Goal: Transaction & Acquisition: Subscribe to service/newsletter

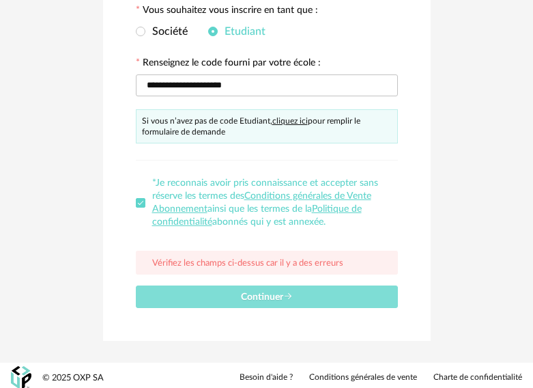
click at [293, 300] on button "Continuer" at bounding box center [267, 296] width 262 height 23
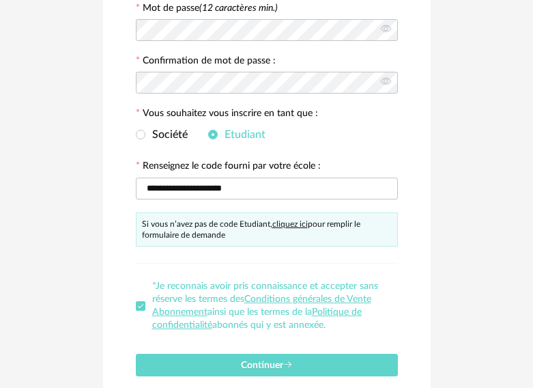
scroll to position [253, 0]
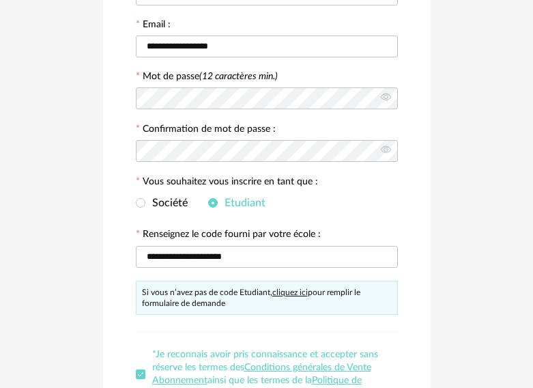
click at [285, 289] on link "cliquez ici" at bounding box center [290, 292] width 36 height 8
click at [143, 199] on span at bounding box center [141, 203] width 10 height 10
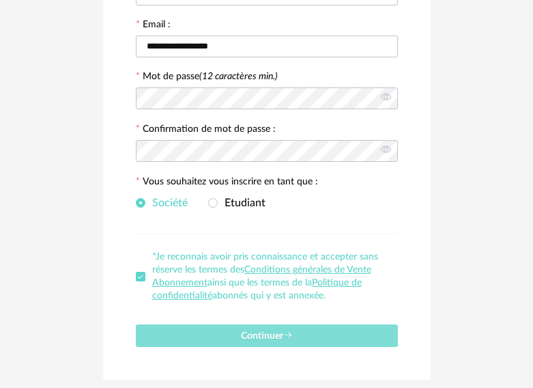
click at [252, 335] on span "Continuer" at bounding box center [267, 336] width 52 height 10
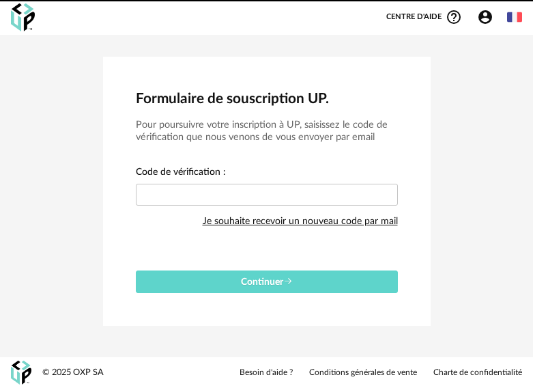
scroll to position [0, 0]
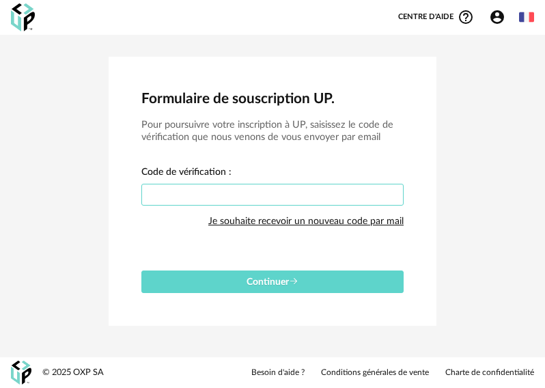
click at [240, 186] on input "text" at bounding box center [272, 195] width 262 height 22
click at [141, 270] on button "Continuer" at bounding box center [272, 281] width 262 height 23
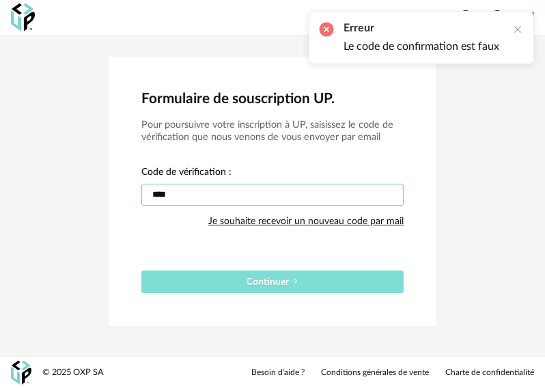
type input "****"
click at [302, 283] on button "Continuer" at bounding box center [272, 281] width 262 height 23
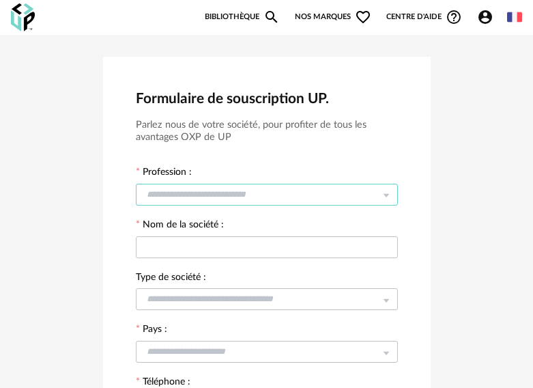
click at [274, 196] on input "text" at bounding box center [267, 195] width 262 height 22
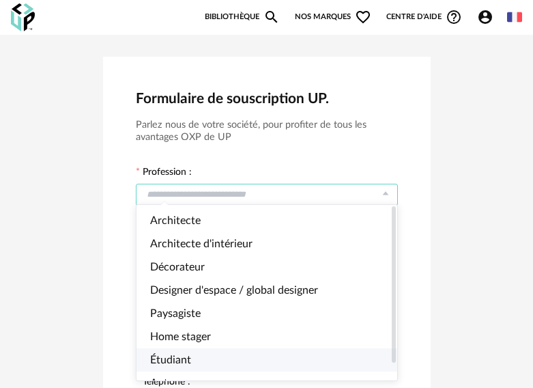
click at [202, 367] on li "Étudiant" at bounding box center [273, 359] width 272 height 23
type input "********"
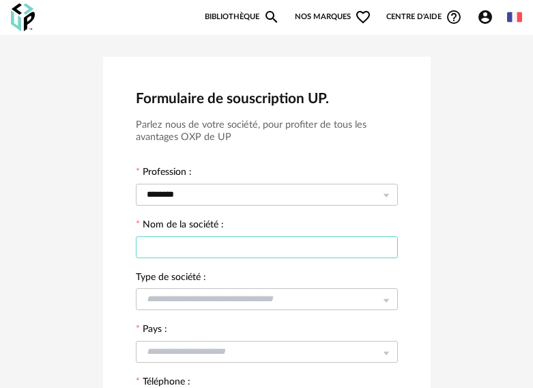
click at [220, 251] on input "text" at bounding box center [267, 247] width 262 height 22
type input "**********"
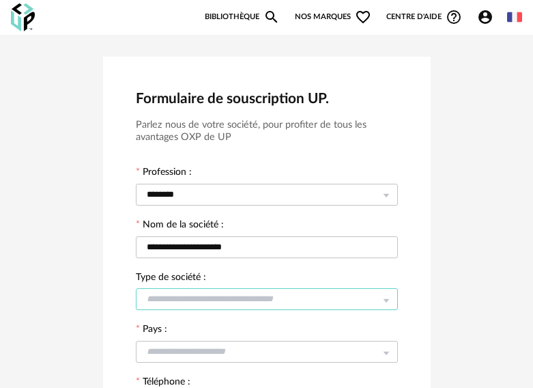
click at [238, 307] on input "text" at bounding box center [267, 299] width 262 height 22
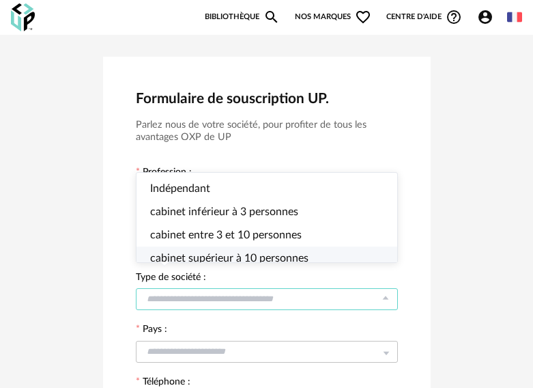
click at [307, 266] on li "cabinet supérieur à 10 personnes" at bounding box center [273, 257] width 272 height 23
type input "**********"
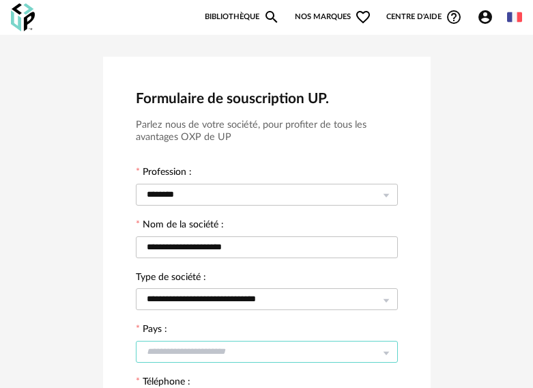
click at [286, 351] on input "text" at bounding box center [267, 352] width 262 height 22
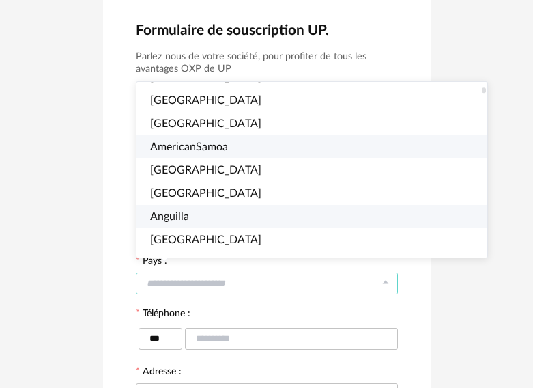
scroll to position [205, 0]
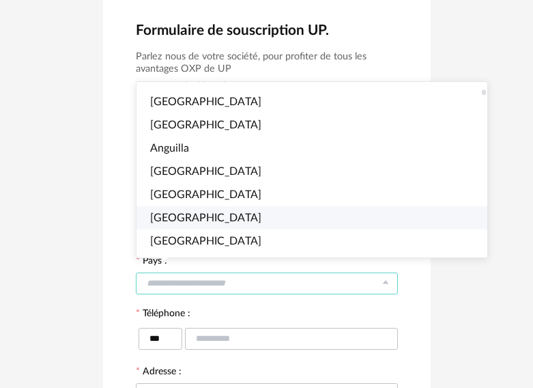
click at [197, 217] on span "Argentina" at bounding box center [205, 217] width 111 height 11
type input "*********"
type input "***"
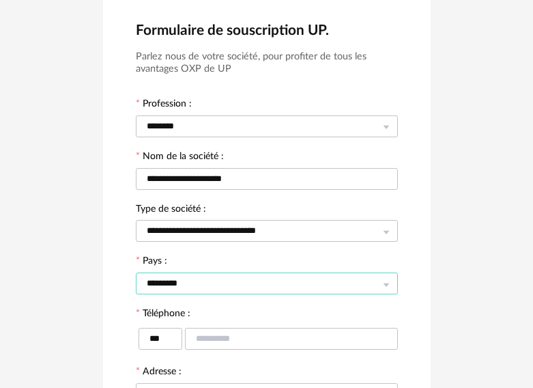
scroll to position [137, 0]
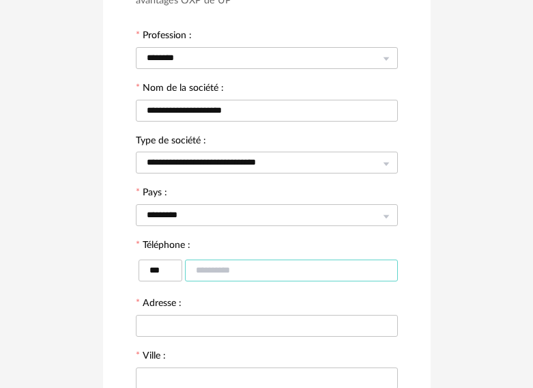
click at [234, 265] on input "text" at bounding box center [291, 270] width 213 height 22
type input "**********"
click at [217, 334] on div at bounding box center [267, 324] width 262 height 27
click at [229, 324] on input "text" at bounding box center [267, 326] width 262 height 22
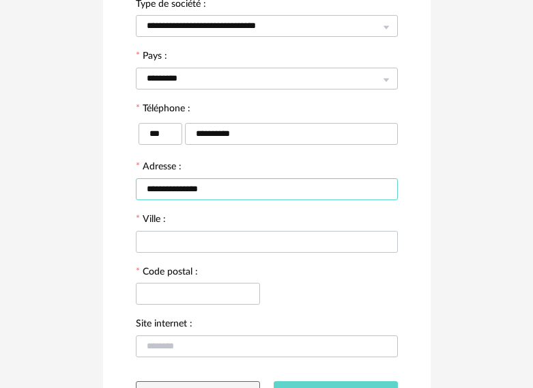
type input "**********"
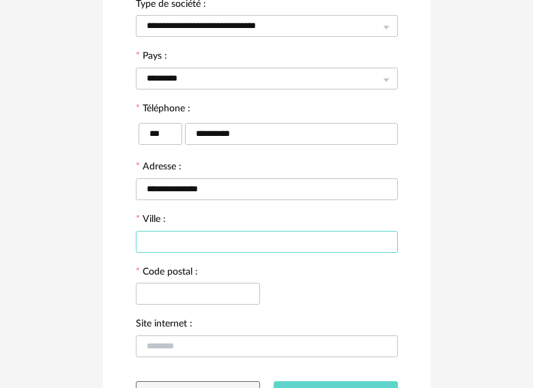
click at [266, 238] on input "text" at bounding box center [267, 242] width 262 height 22
type input "*****"
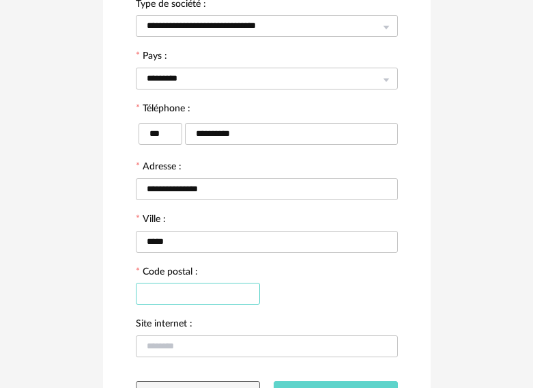
click at [212, 286] on input "text" at bounding box center [198, 294] width 124 height 22
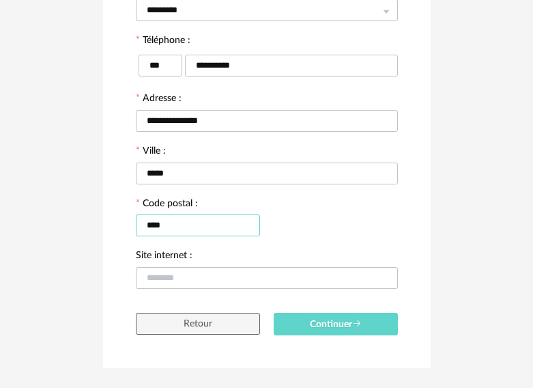
scroll to position [368, 0]
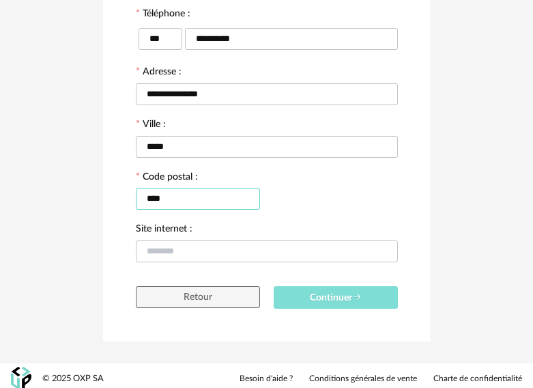
type input "****"
click at [364, 290] on button "Continuer" at bounding box center [336, 297] width 124 height 23
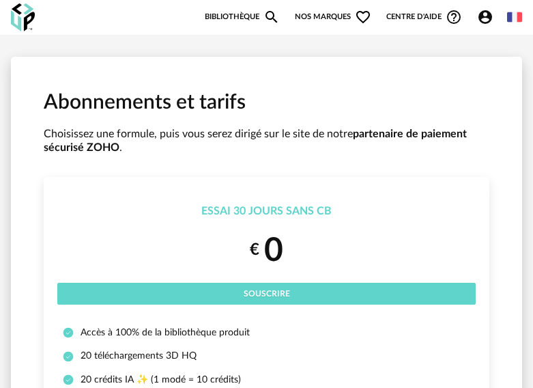
scroll to position [68, 0]
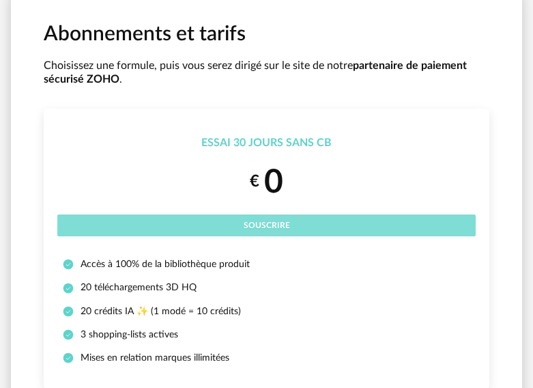
click at [260, 226] on span "Souscrire" at bounding box center [267, 225] width 46 height 8
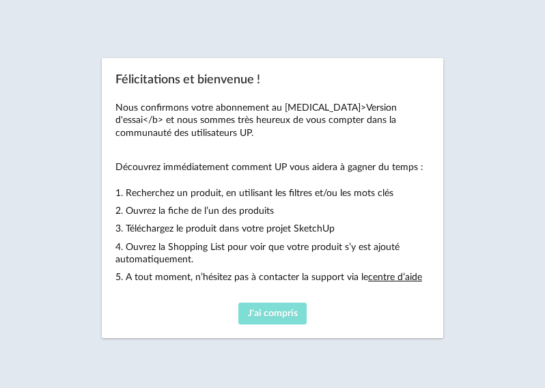
click at [283, 316] on span "J'ai compris" at bounding box center [273, 314] width 50 height 10
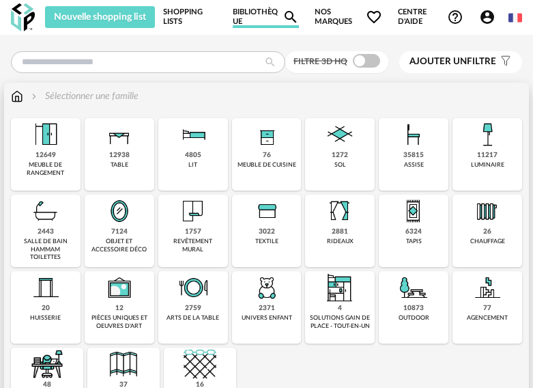
scroll to position [68, 0]
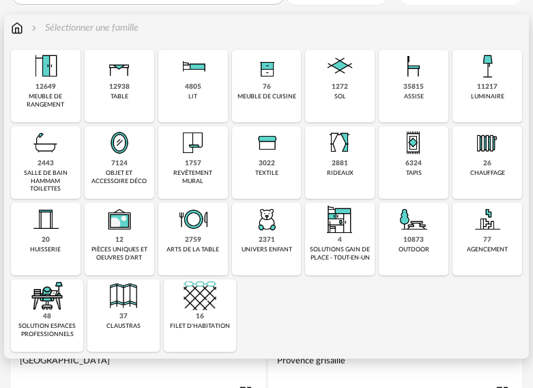
click at [46, 306] on img at bounding box center [47, 295] width 33 height 33
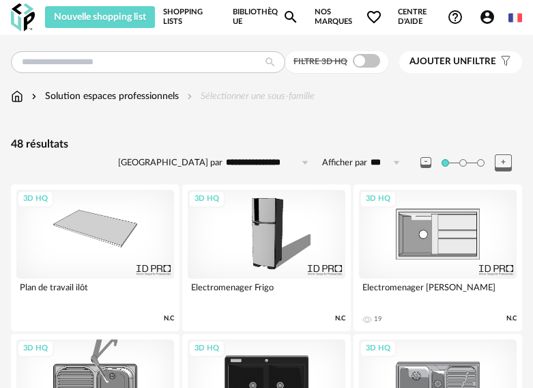
click at [23, 23] on img at bounding box center [23, 17] width 24 height 28
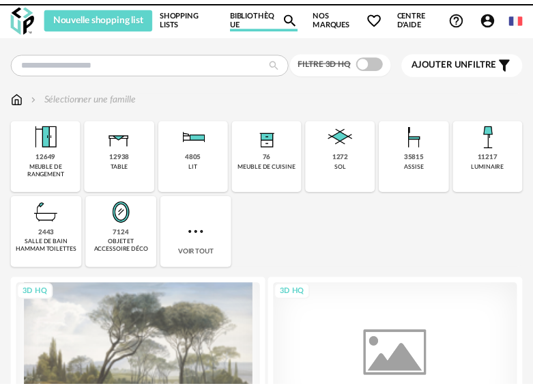
scroll to position [137, 0]
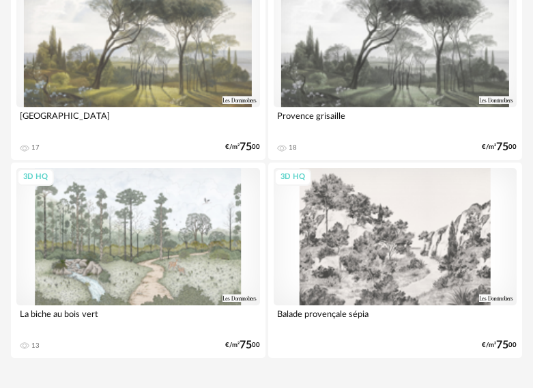
scroll to position [350, 0]
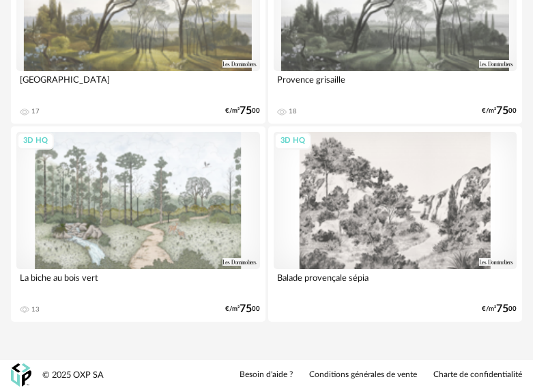
click at [156, 209] on div "3D HQ" at bounding box center [138, 200] width 244 height 137
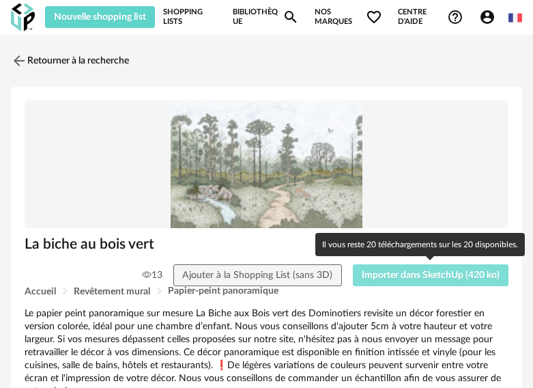
click at [373, 281] on button "Importer dans SketchUp (420 ko)" at bounding box center [431, 275] width 156 height 22
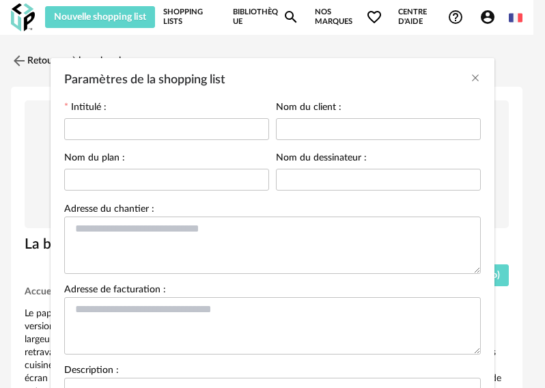
click at [464, 70] on div "Paramètres de la shopping list" at bounding box center [273, 76] width 444 height 37
click at [15, 64] on div "Paramètres de la shopping list Intitulé : Nom du client : Nom du plan : Nom du …" at bounding box center [272, 194] width 545 height 388
click at [470, 78] on icon "Close" at bounding box center [475, 77] width 11 height 11
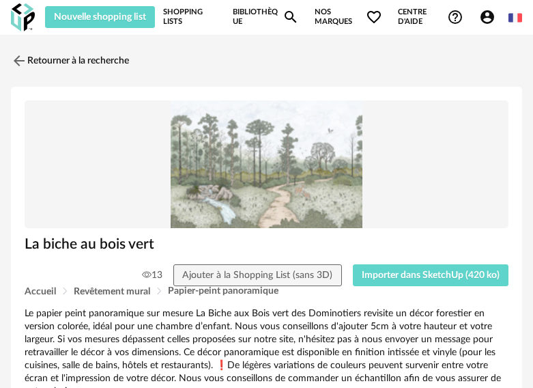
click at [240, 15] on link "Bibliothèque Magnify icon" at bounding box center [266, 17] width 67 height 22
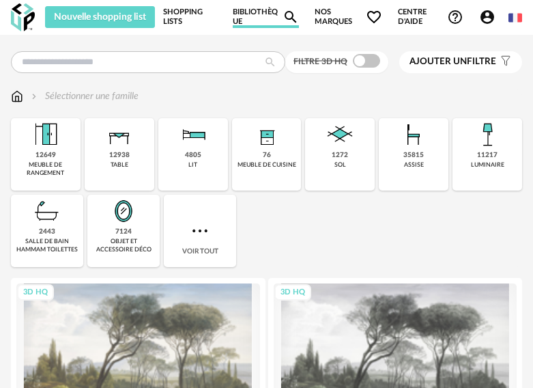
click at [434, 61] on span "Ajouter un" at bounding box center [438, 62] width 57 height 10
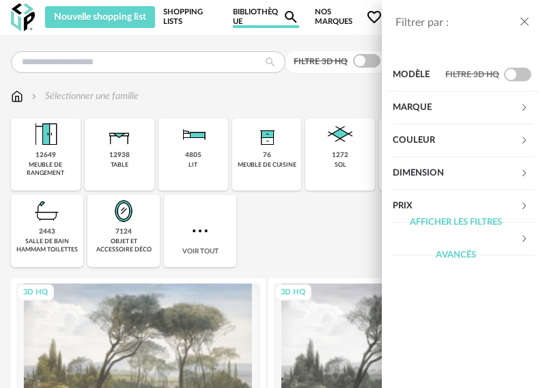
click at [516, 206] on div "Afficher les filtres avancés" at bounding box center [456, 239] width 127 height 66
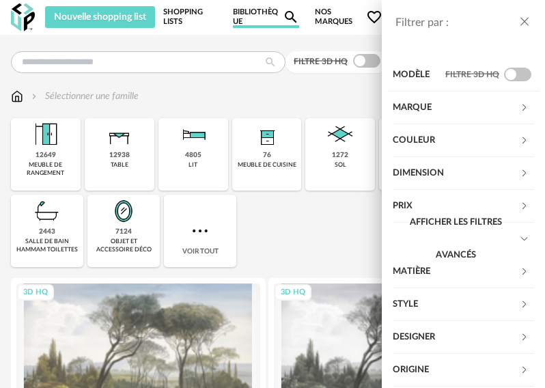
click at [491, 204] on div "Prix" at bounding box center [456, 206] width 127 height 33
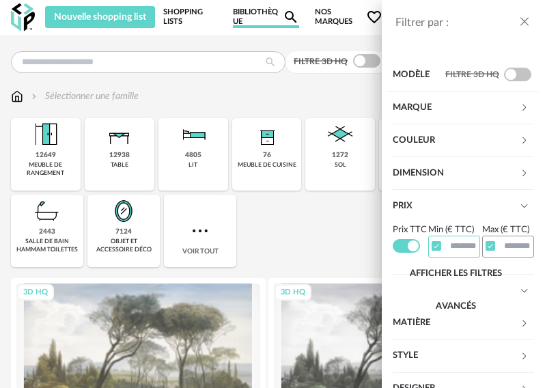
click at [449, 246] on input "text" at bounding box center [454, 246] width 52 height 21
click at [485, 247] on span at bounding box center [490, 246] width 10 height 10
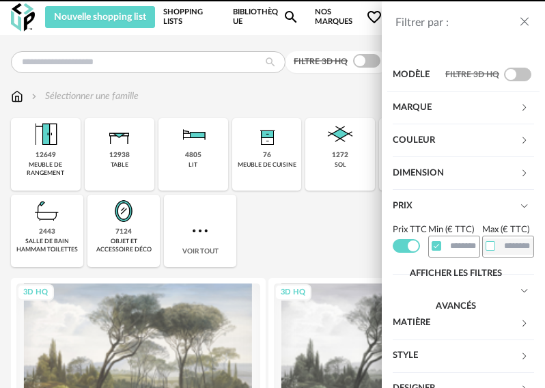
click at [432, 246] on span at bounding box center [437, 246] width 10 height 10
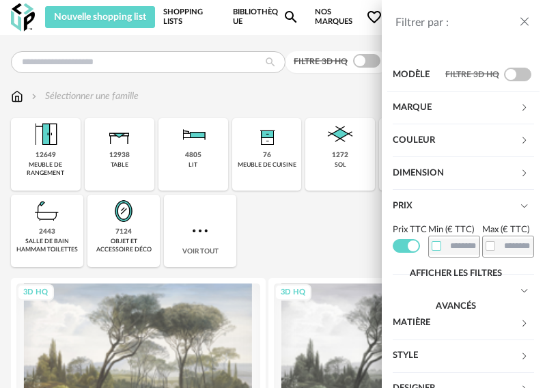
click at [406, 253] on span at bounding box center [406, 246] width 27 height 14
click at [306, 228] on div "Filtrer par : Modèle Filtre 3D HQ Marque &tradition 612 101 Copenhagen 23 366 C…" at bounding box center [272, 194] width 545 height 388
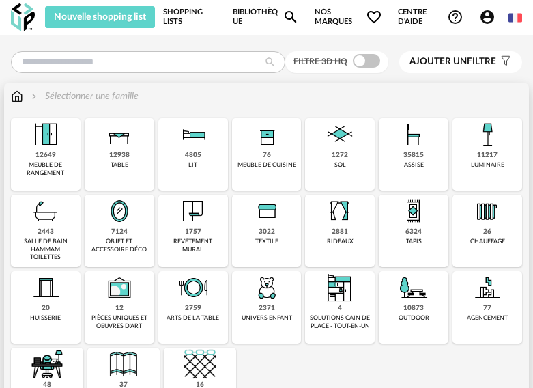
click at [119, 139] on img at bounding box center [119, 134] width 33 height 33
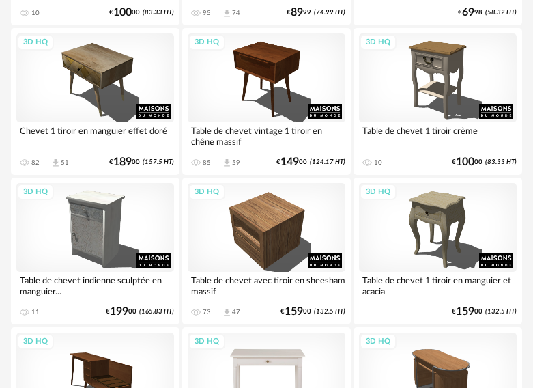
scroll to position [1844, 0]
